Goal: Communication & Community: Answer question/provide support

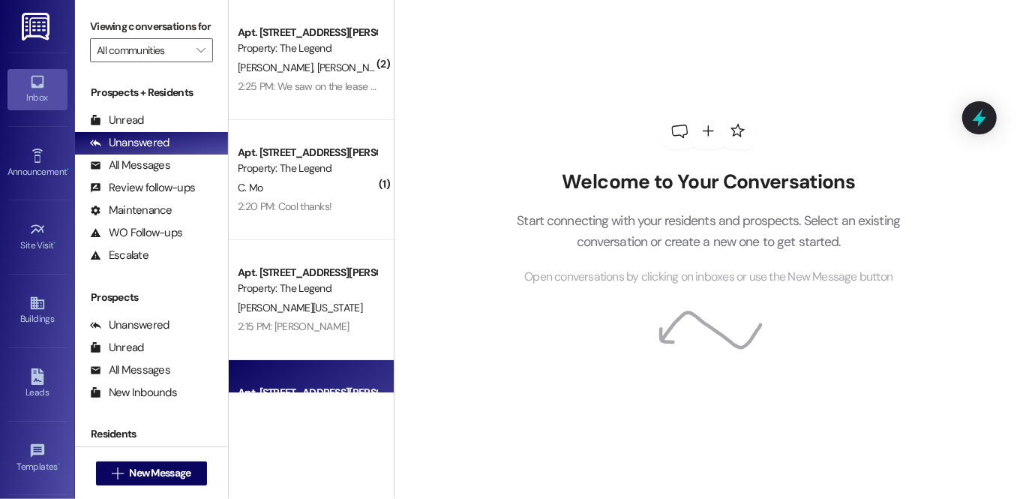
scroll to position [225, 0]
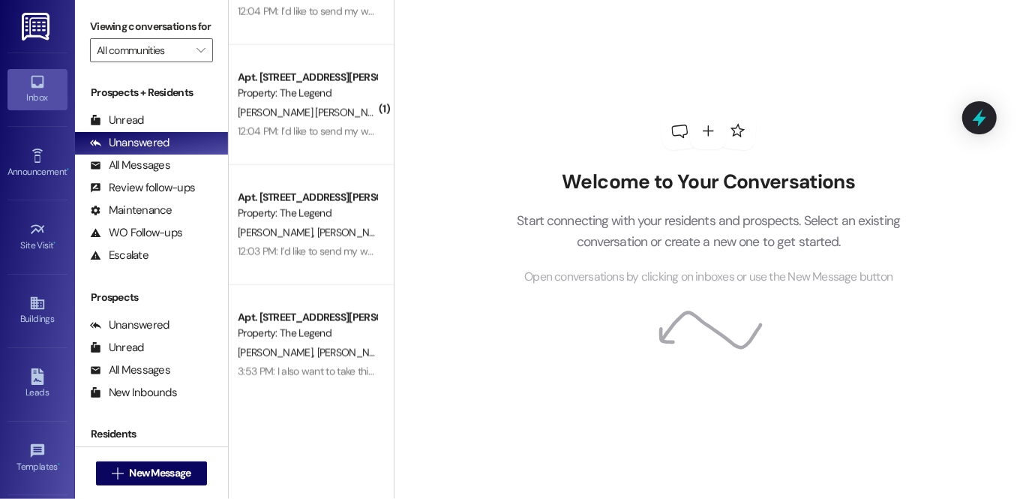
scroll to position [1408, 0]
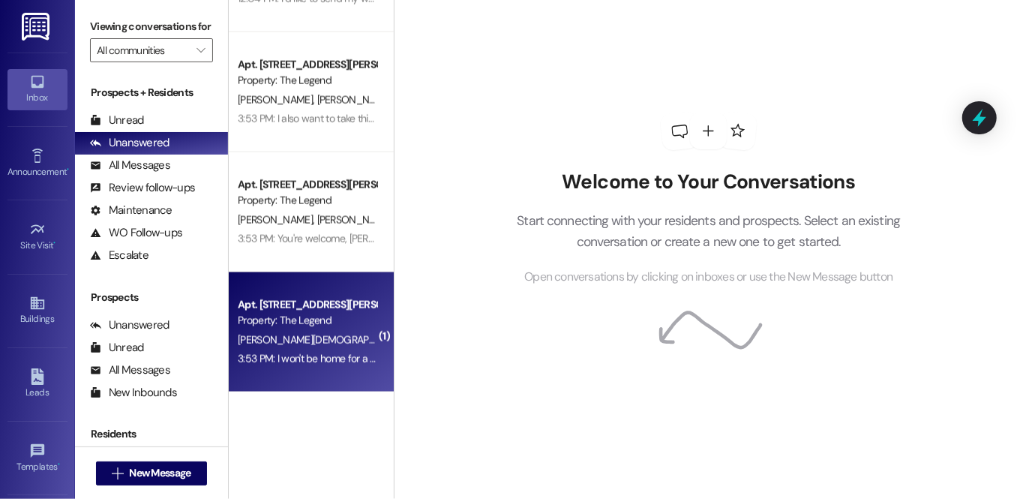
click at [347, 376] on div "Apt. 15108, [STREET_ADDRESS][PERSON_NAME] Property: The Legend [PERSON_NAME] 3:…" at bounding box center [311, 332] width 165 height 120
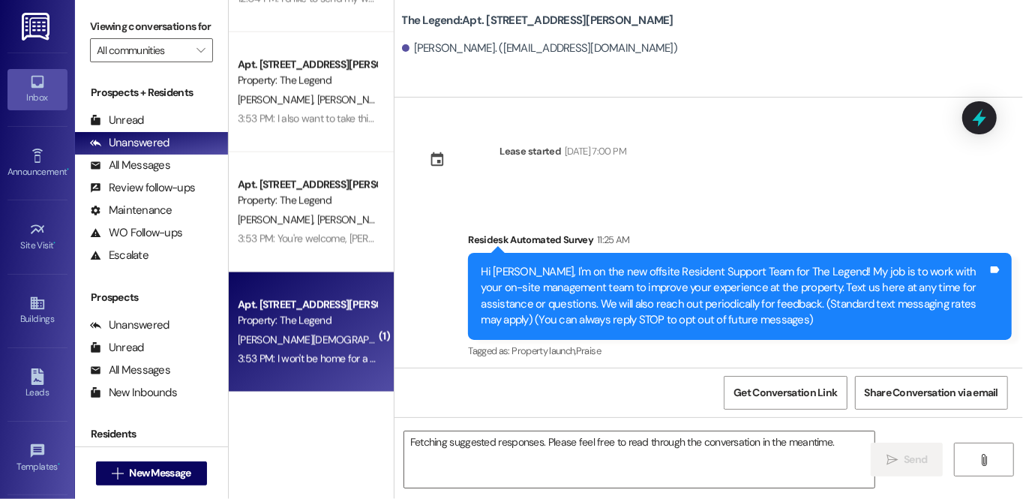
scroll to position [733, 0]
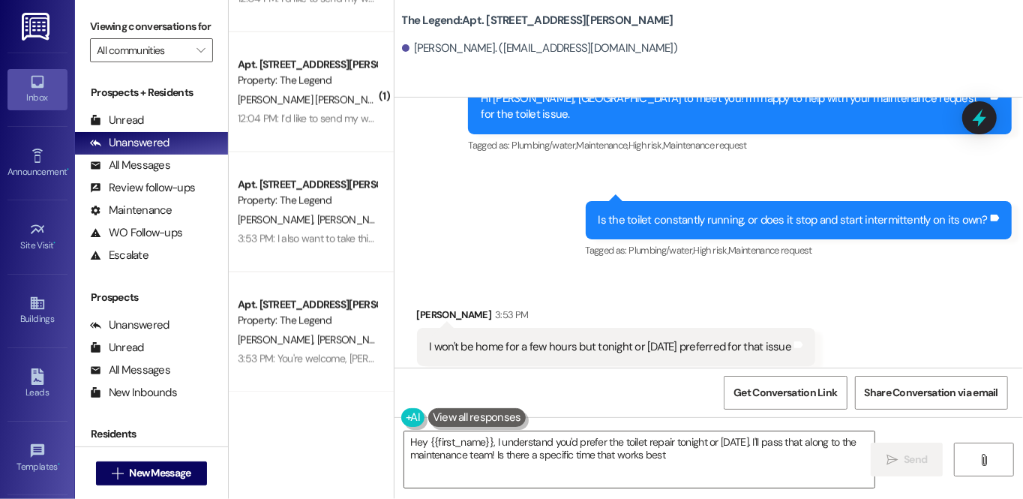
type textarea "Hey {{first_name}}, I understand you'd prefer the toilet repair tonight or [DAT…"
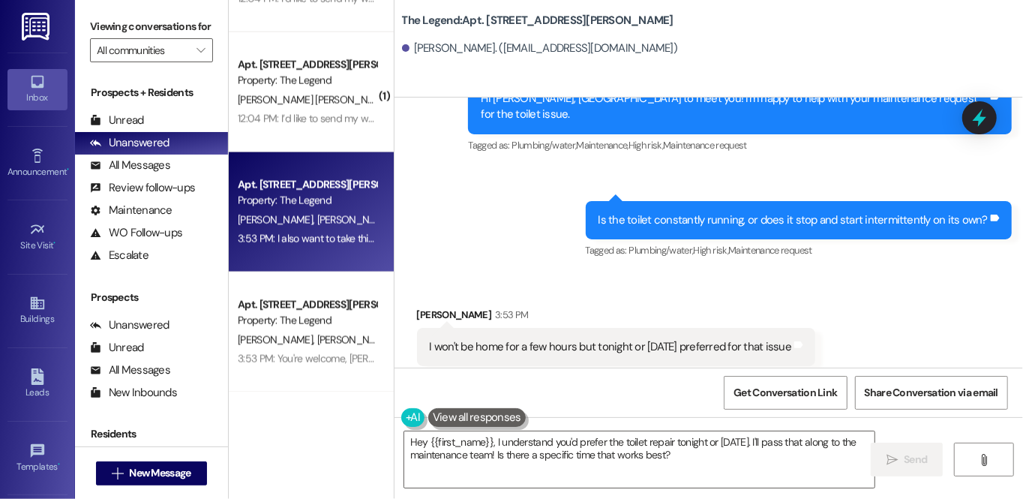
click at [326, 251] on div "Apt. [STREET_ADDRESS][PERSON_NAME] Property: The Legend [PERSON_NAME] [PERSON_N…" at bounding box center [311, 212] width 165 height 120
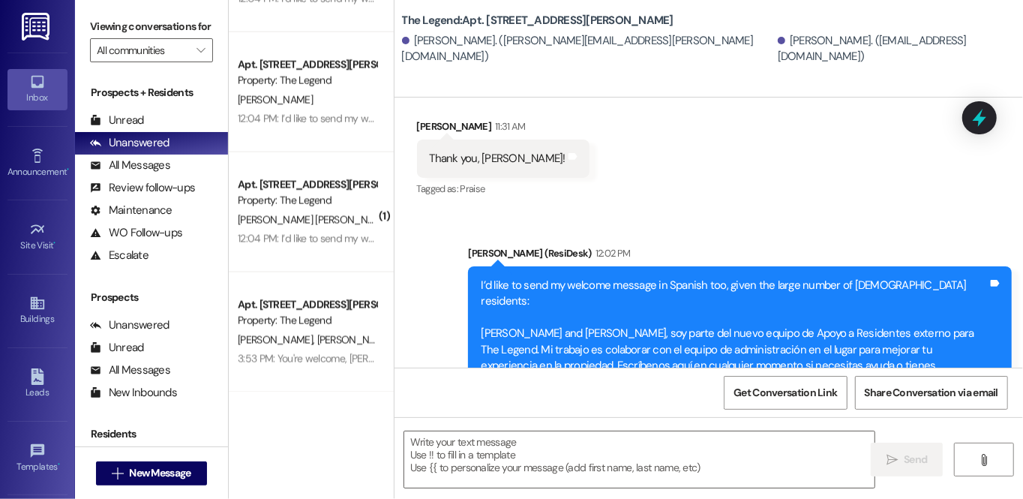
scroll to position [744, 0]
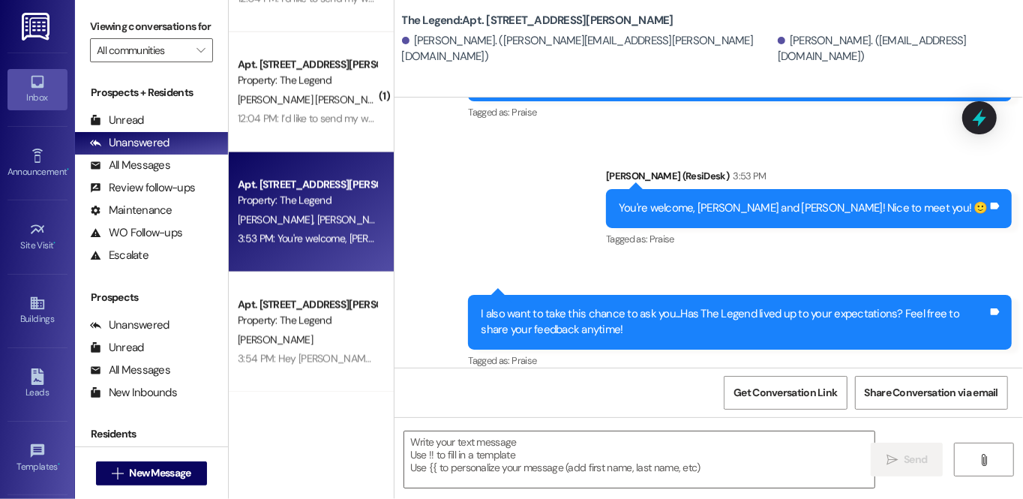
click at [317, 241] on div "3:53 PM: You're welcome, [PERSON_NAME]! Feel free to reach out if you have any …" at bounding box center [502, 239] width 529 height 14
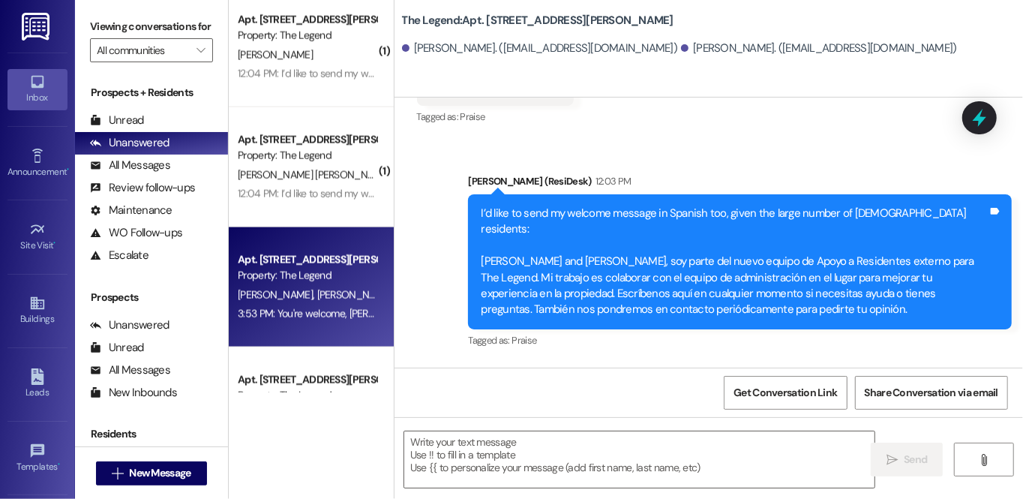
scroll to position [631, 0]
